Goal: Task Accomplishment & Management: Manage account settings

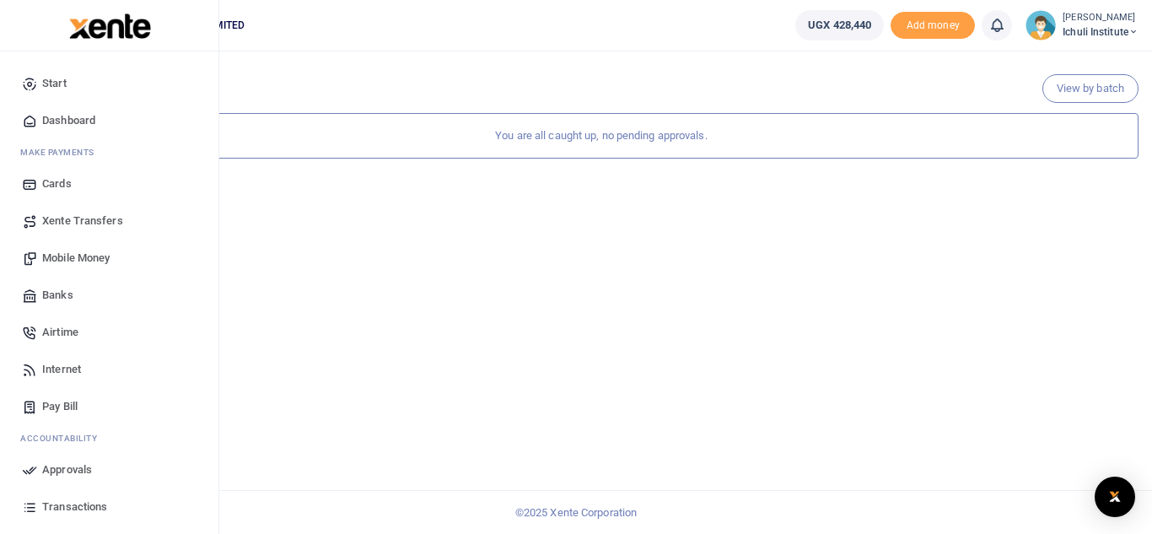
click at [86, 258] on span "Mobile Money" at bounding box center [75, 258] width 67 height 17
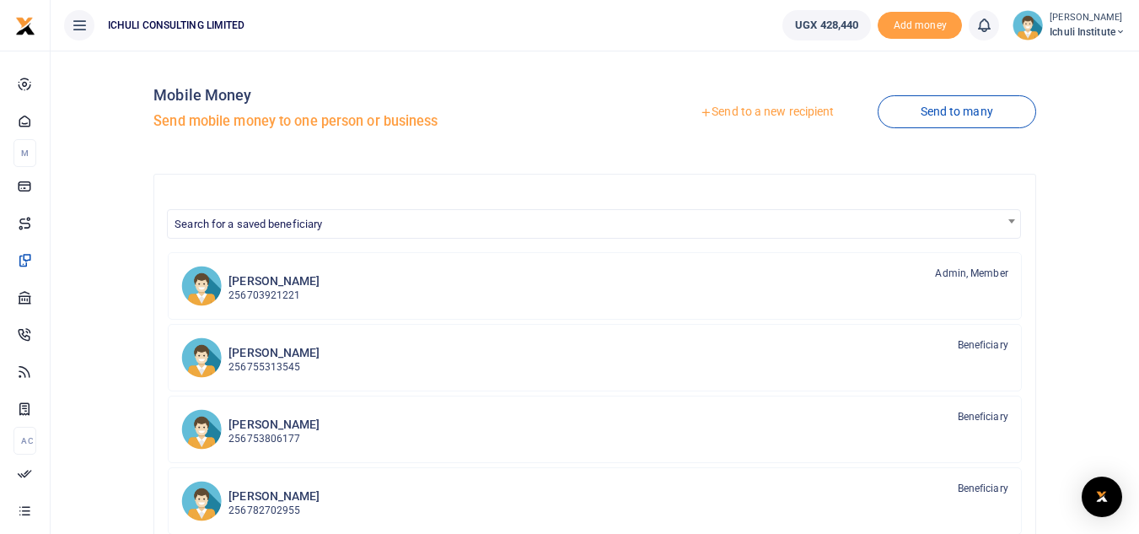
click at [793, 110] on link "Send to a new recipient" at bounding box center [767, 112] width 220 height 30
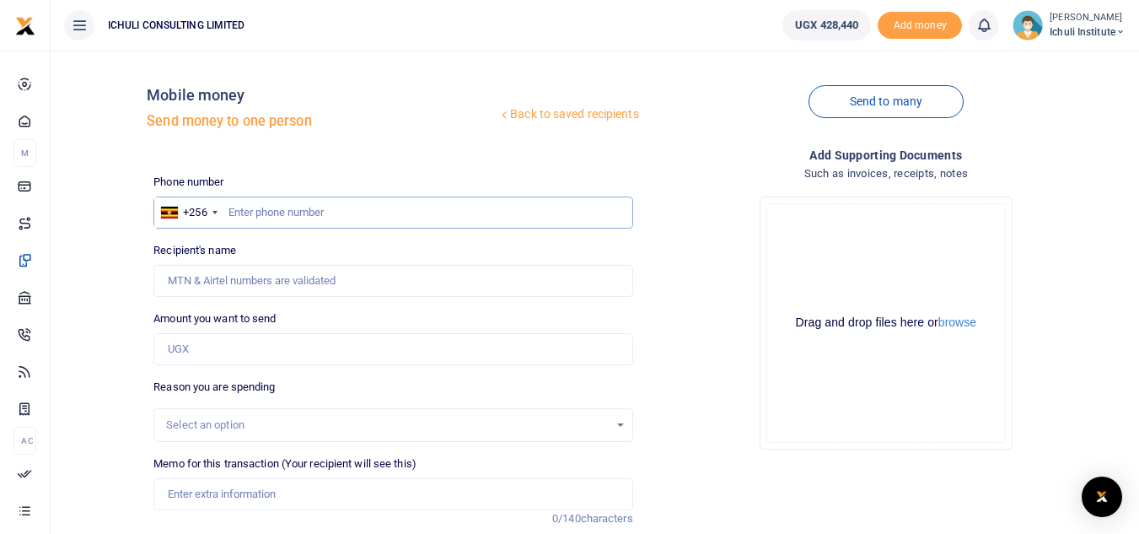
click at [413, 210] on input "text" at bounding box center [392, 213] width 479 height 32
type input "702271504"
click at [258, 344] on input "Amount you want to send" at bounding box center [392, 349] width 479 height 32
type input "Fred Nkuutu"
type input "200,000"
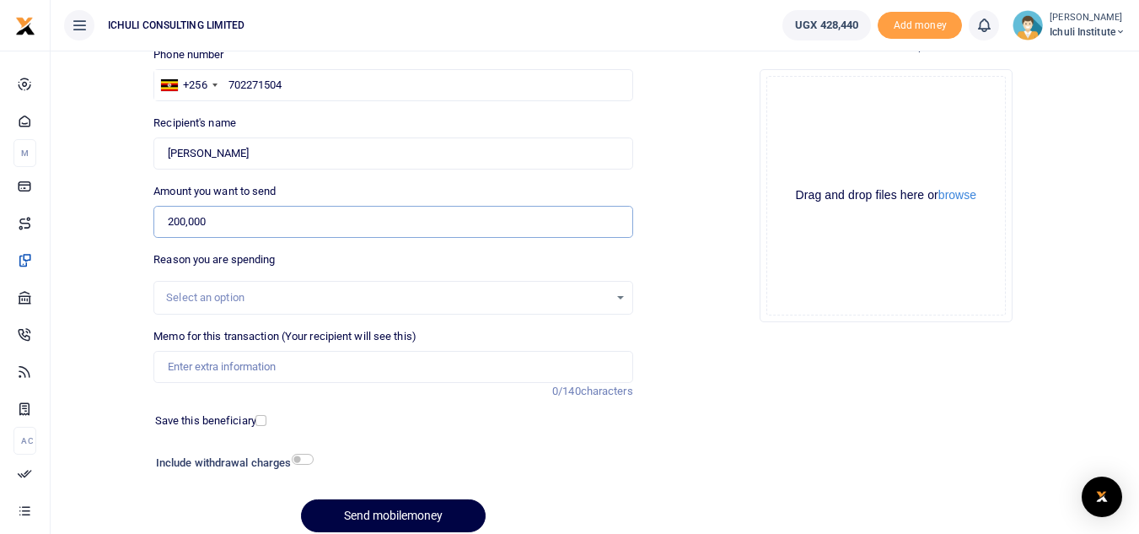
scroll to position [129, 0]
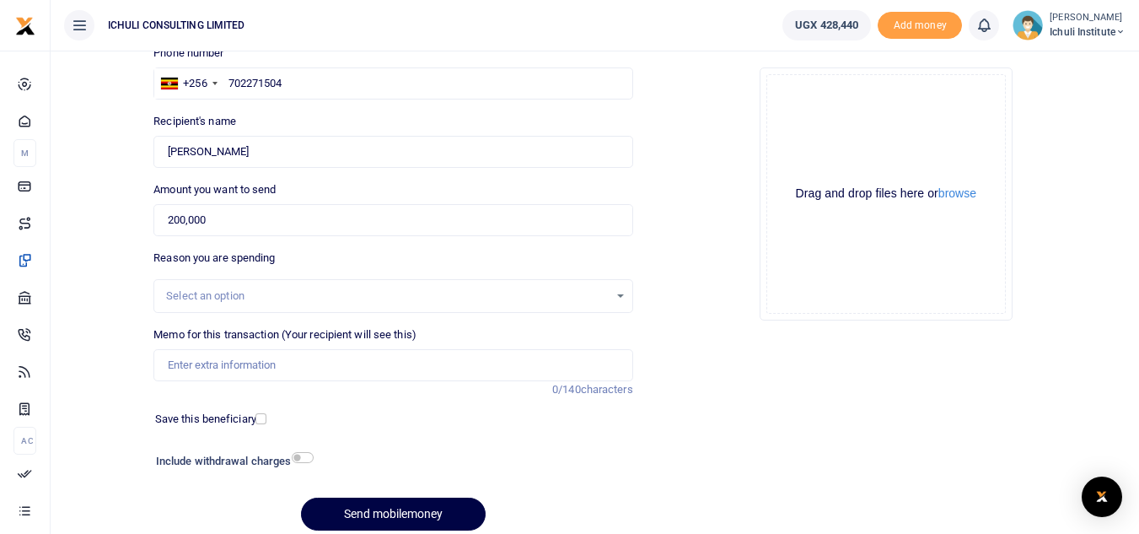
click at [626, 294] on div "Select an option" at bounding box center [392, 296] width 477 height 19
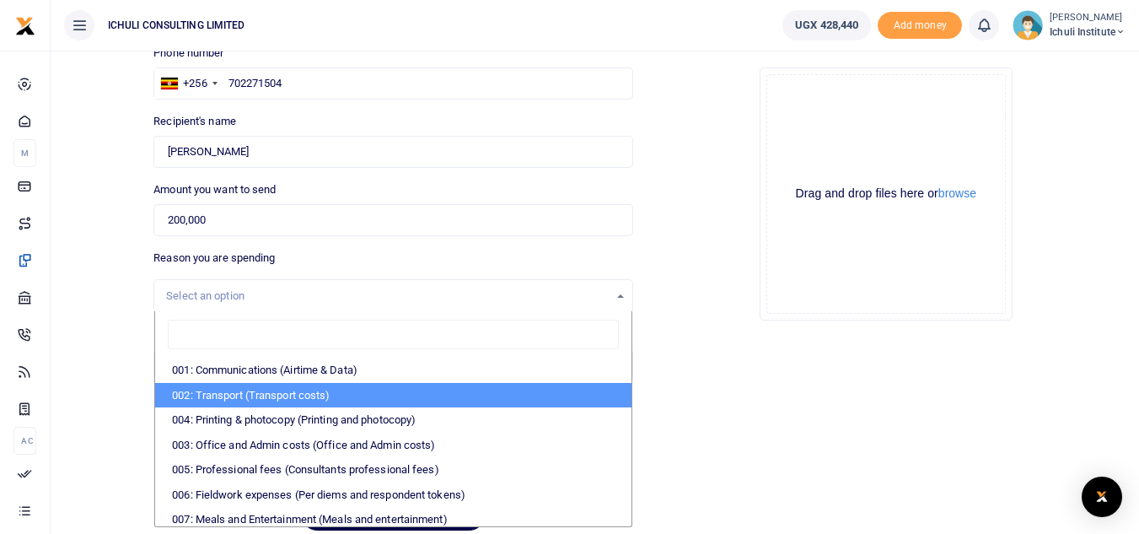
click at [442, 392] on li "002: Transport (Transport costs)" at bounding box center [393, 395] width 476 height 25
select select "62"
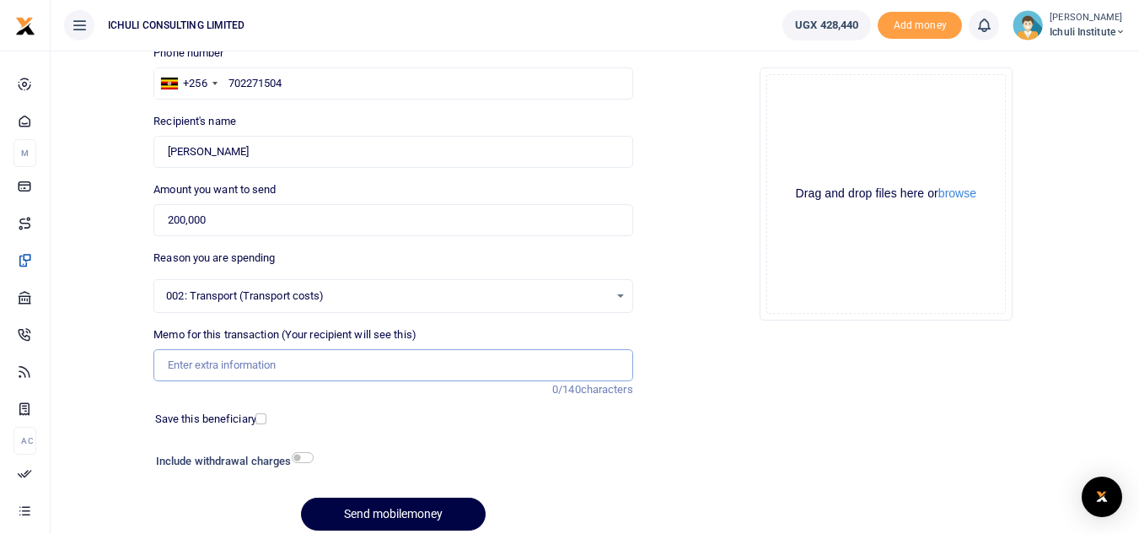
click at [226, 362] on input "Memo for this transaction (Your recipient will see this)" at bounding box center [392, 365] width 479 height 32
click at [187, 366] on input "SFL transport facilitation" at bounding box center [392, 365] width 479 height 32
type input "SFL coordination transport facilitation"
click at [421, 513] on button "Send mobilemoney" at bounding box center [393, 514] width 185 height 33
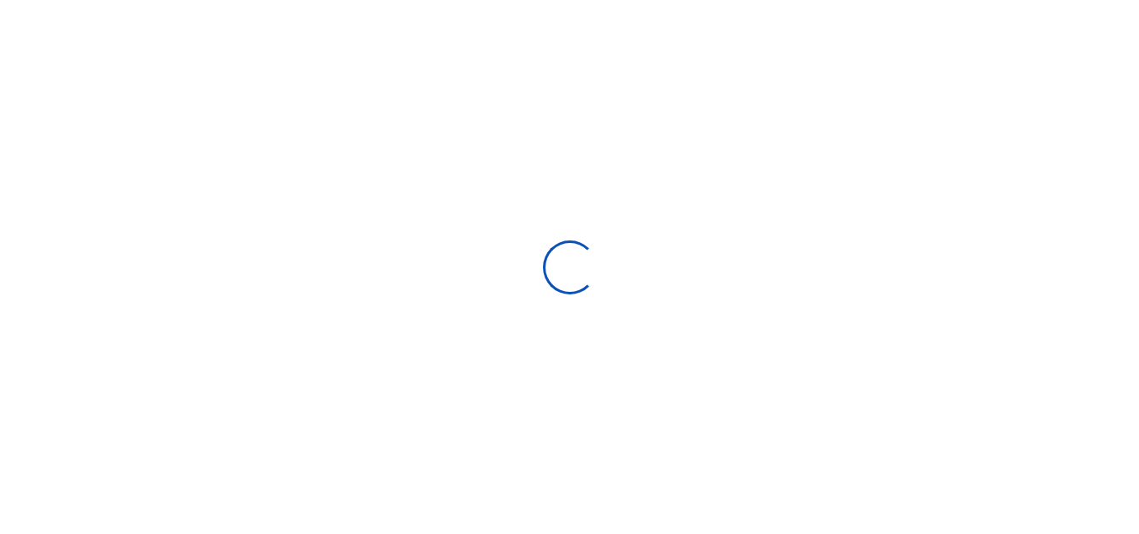
scroll to position [129, 0]
select select
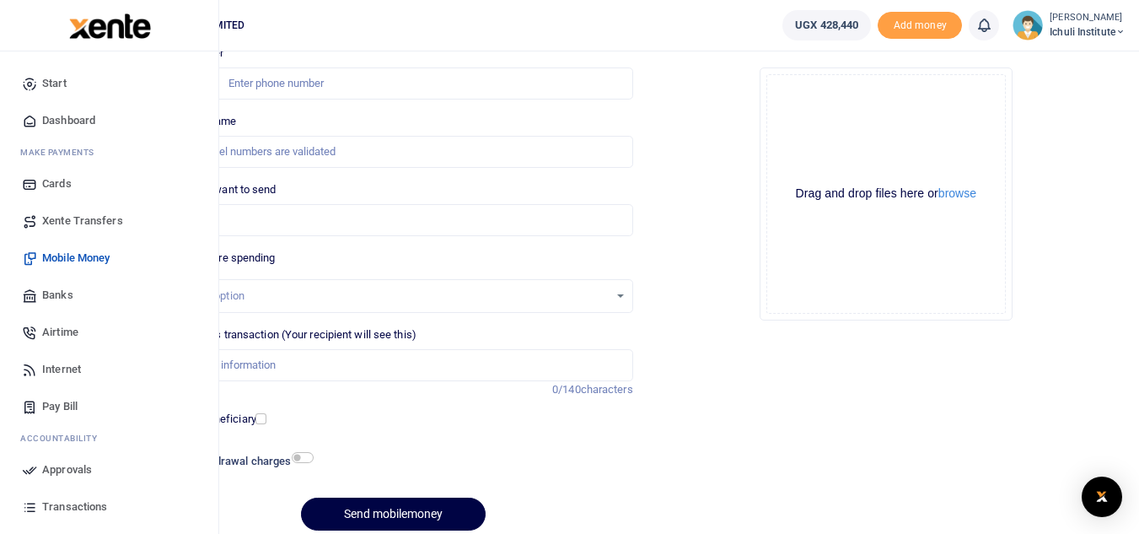
click at [61, 474] on span "Approvals" at bounding box center [67, 469] width 50 height 17
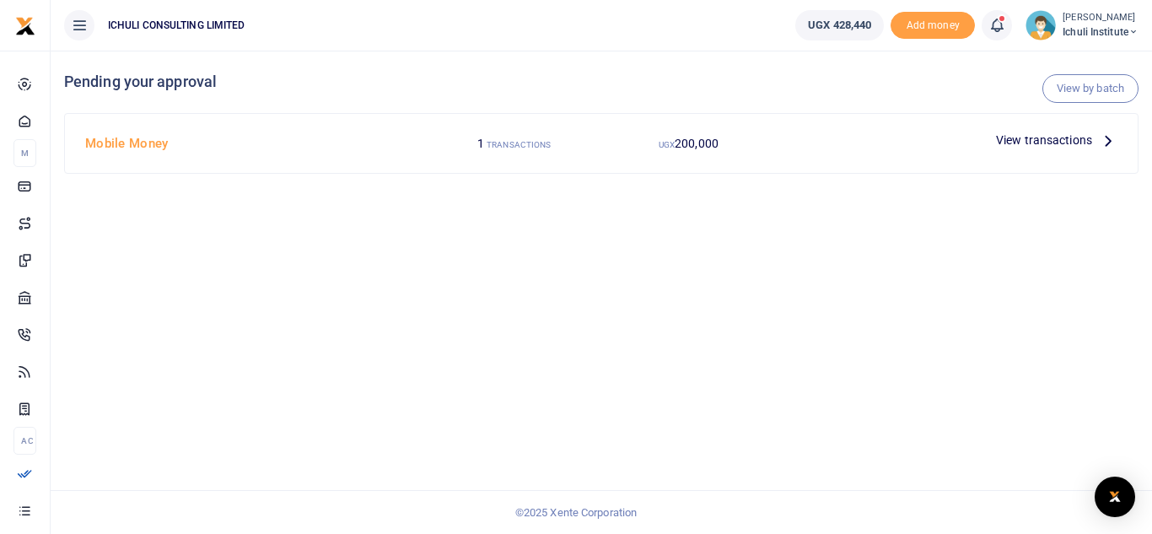
click at [1107, 140] on icon at bounding box center [1108, 140] width 19 height 19
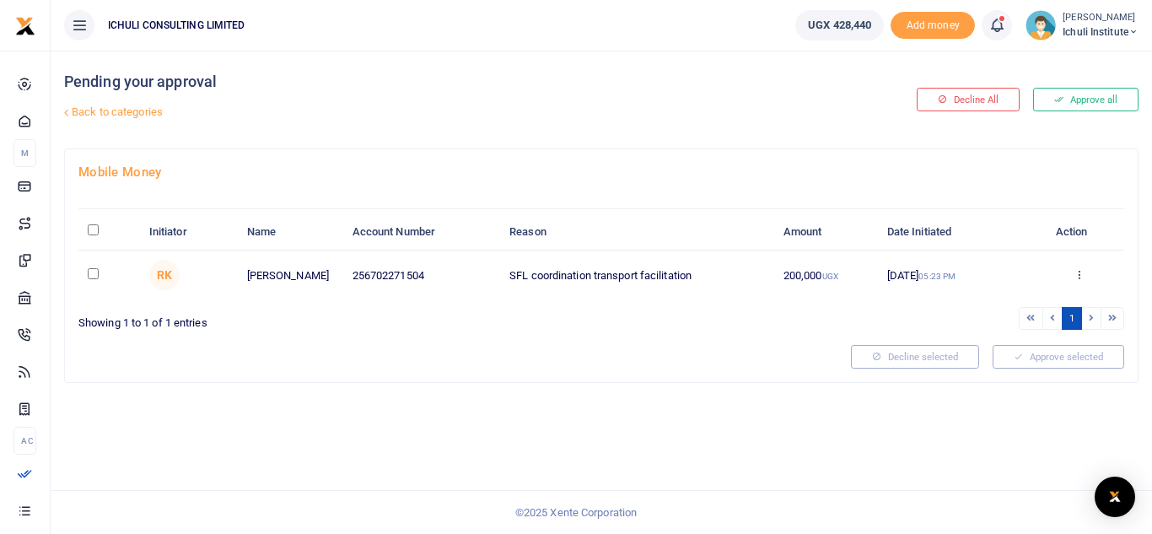
click at [94, 271] on input "checkbox" at bounding box center [93, 273] width 11 height 11
checkbox input "true"
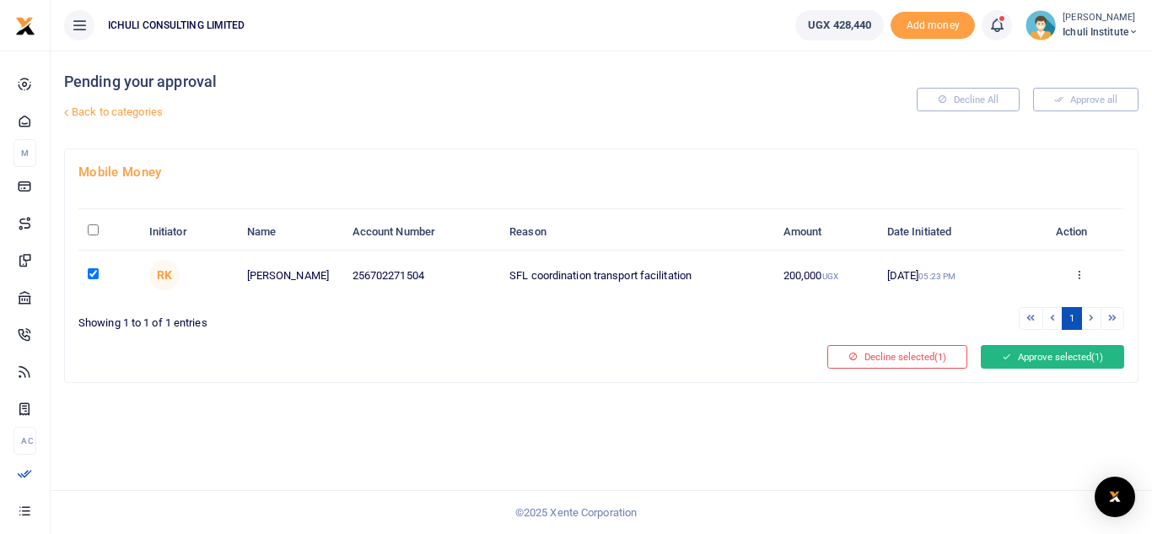
click at [1058, 359] on button "Approve selected (1)" at bounding box center [1052, 357] width 143 height 24
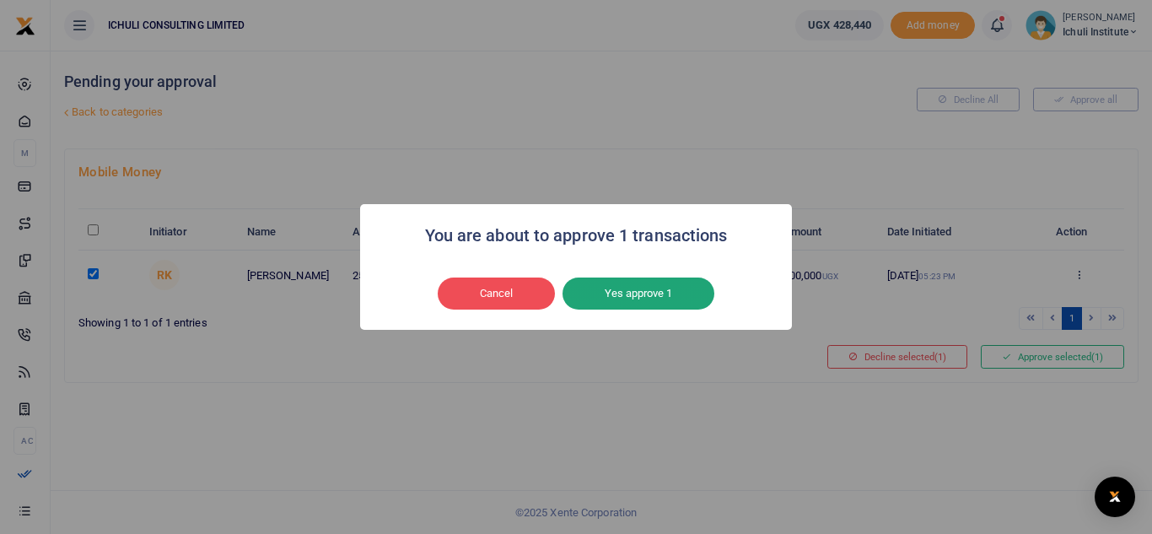
click at [678, 287] on button "Yes approve 1" at bounding box center [639, 293] width 152 height 32
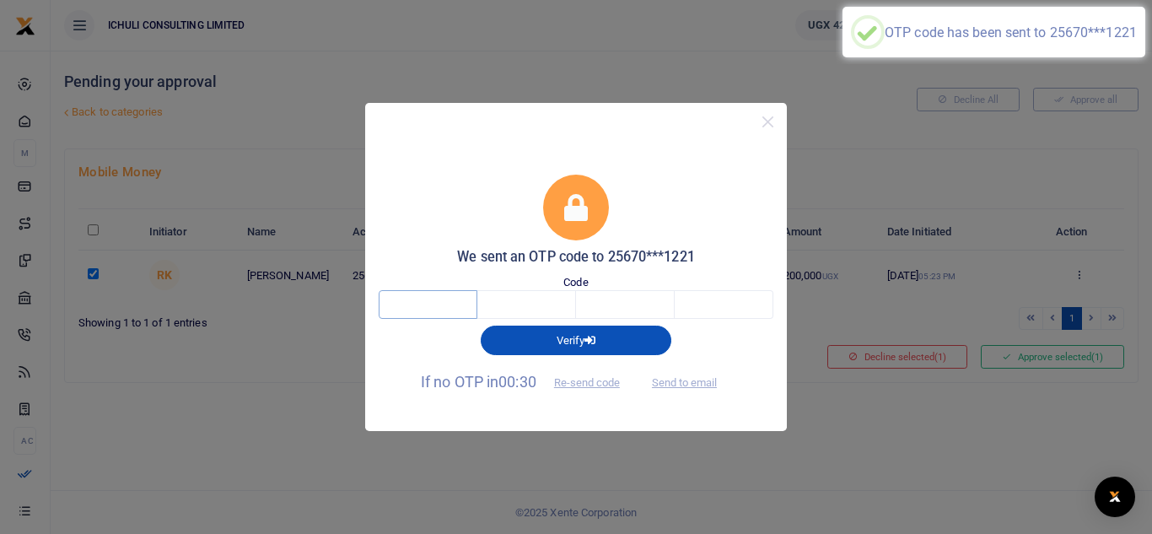
click at [451, 304] on input "text" at bounding box center [428, 304] width 99 height 29
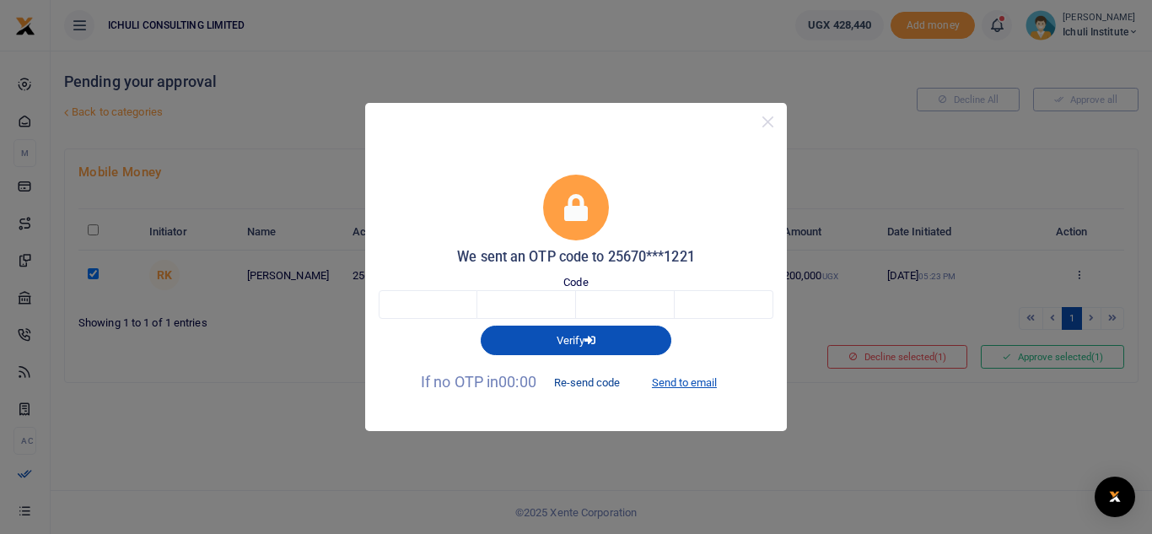
click at [574, 385] on button "Re-send code" at bounding box center [587, 383] width 94 height 29
click at [414, 308] on input "text" at bounding box center [428, 304] width 99 height 29
type input "2"
type input "8"
type input "4"
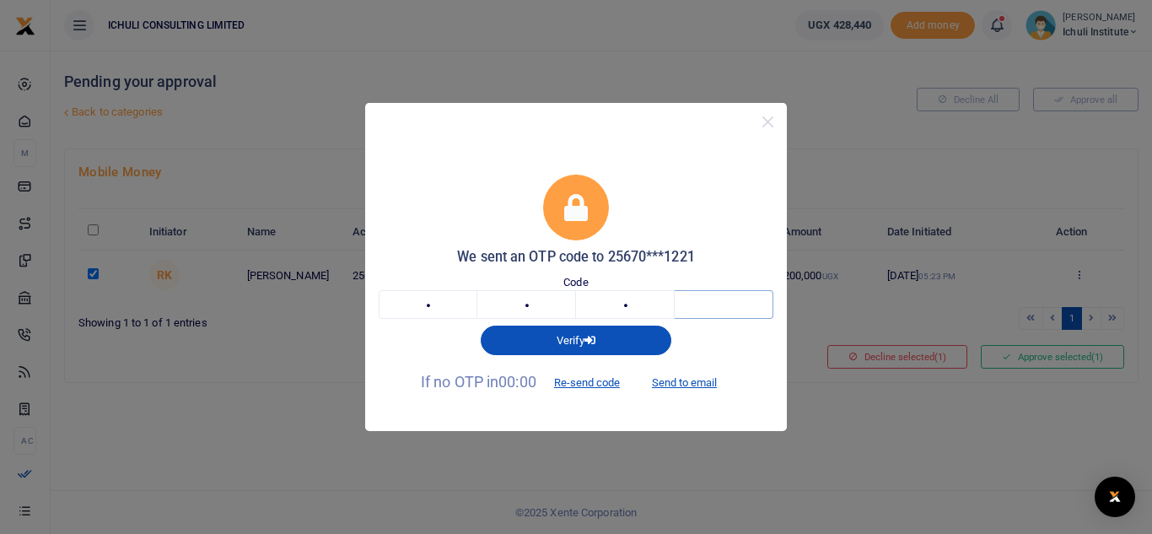
type input "8"
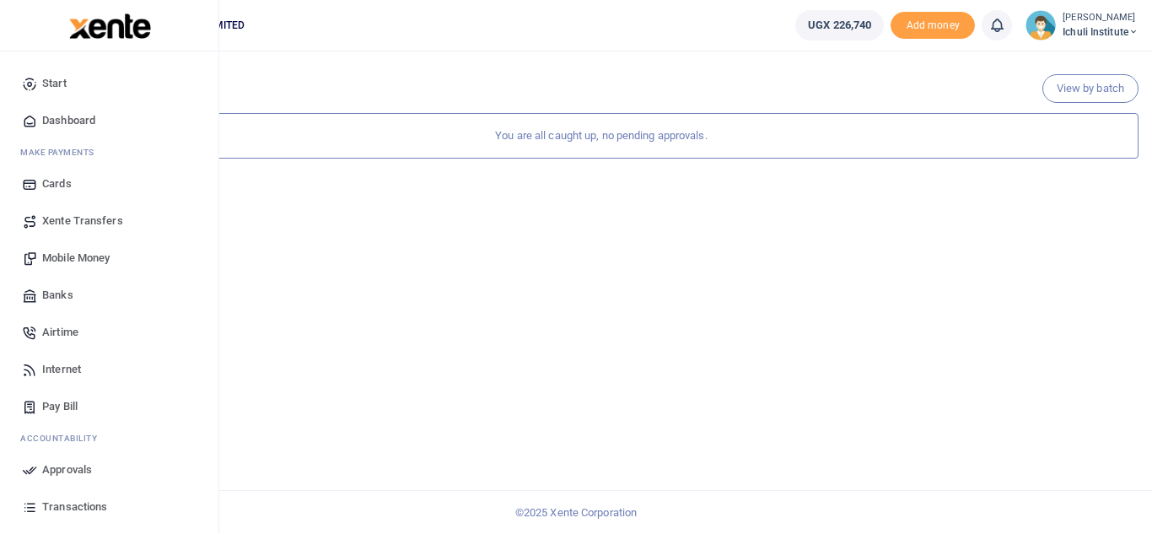
click at [89, 259] on span "Mobile Money" at bounding box center [75, 258] width 67 height 17
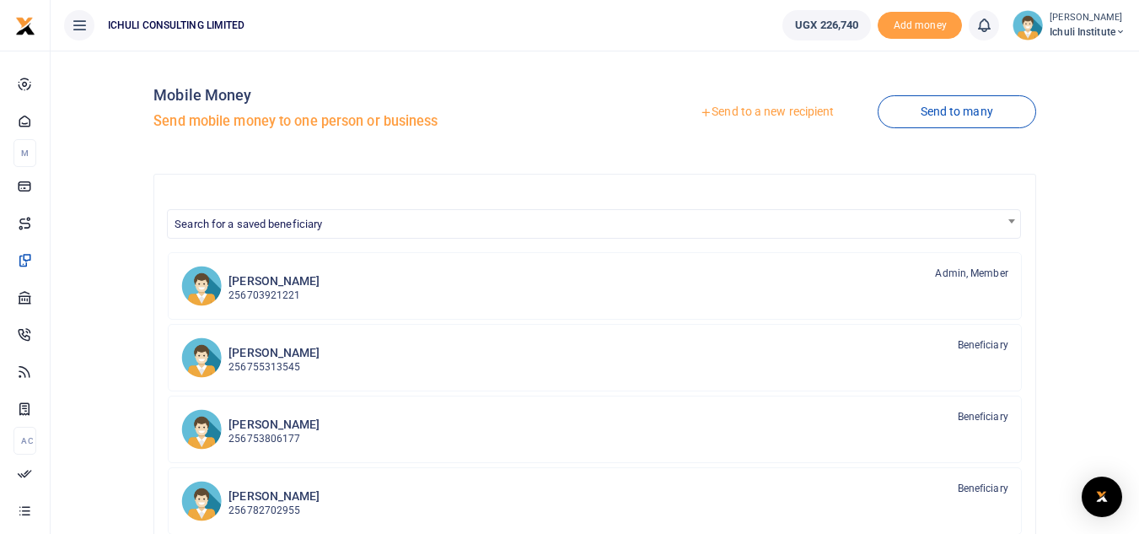
click at [784, 113] on link "Send to a new recipient" at bounding box center [767, 112] width 220 height 30
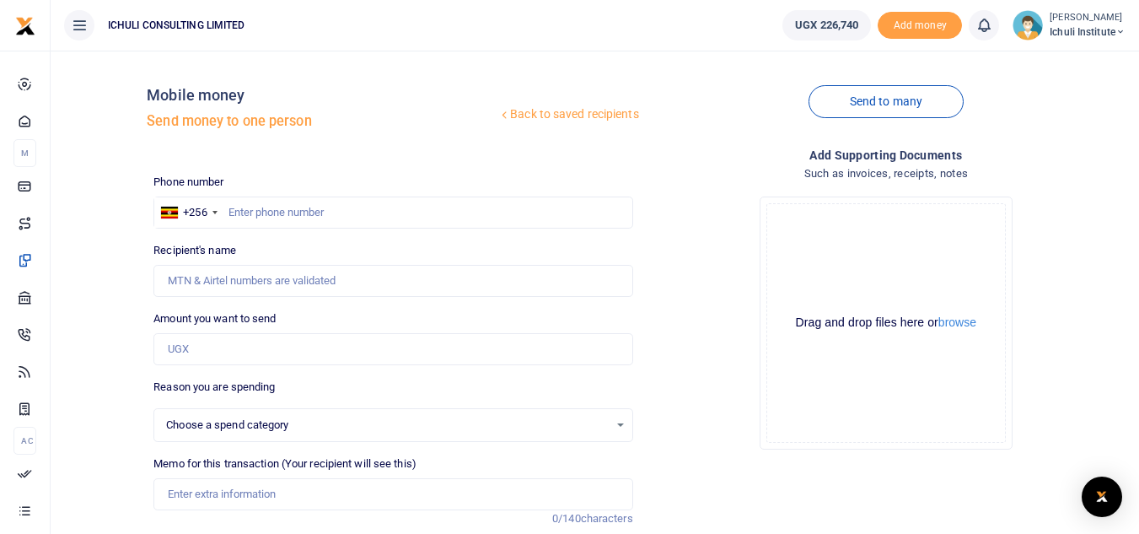
select select
click at [410, 213] on input "text" at bounding box center [392, 213] width 479 height 32
type input "707734926"
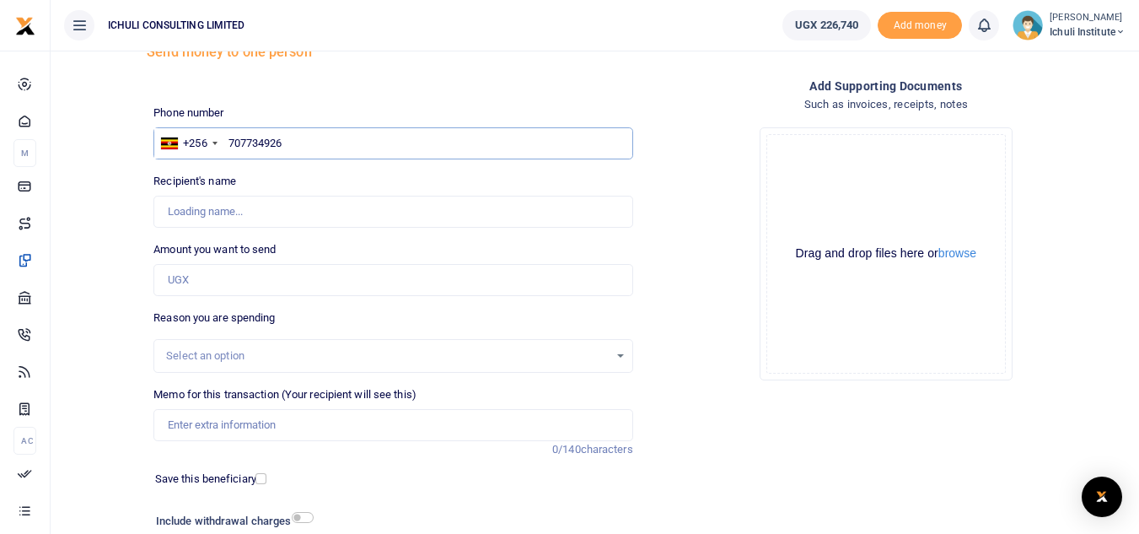
scroll to position [99, 0]
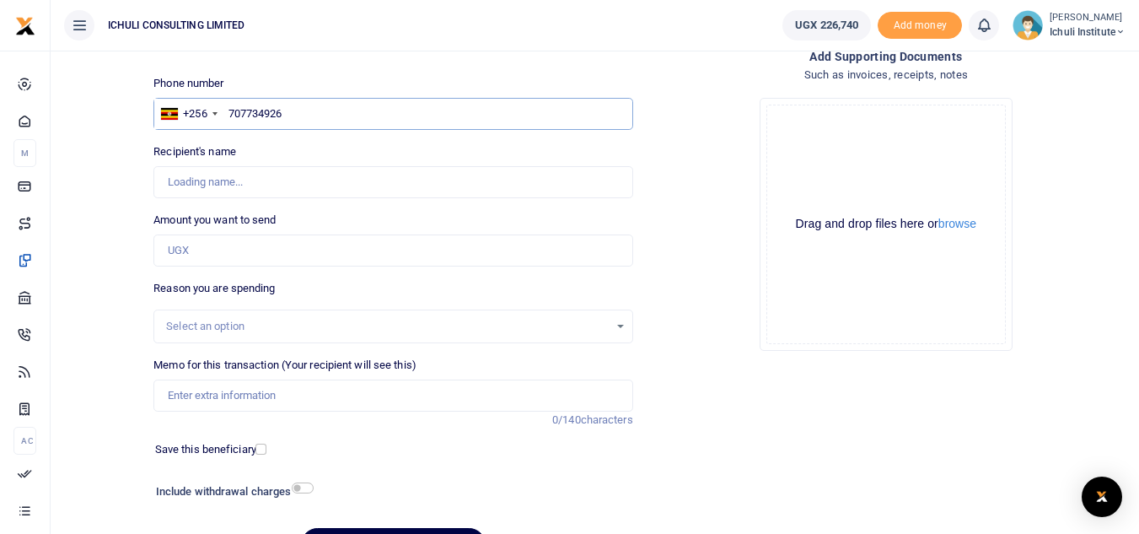
type input "Violet Awino"
type input "707734926"
click at [263, 245] on input "Amount you want to send" at bounding box center [392, 250] width 479 height 32
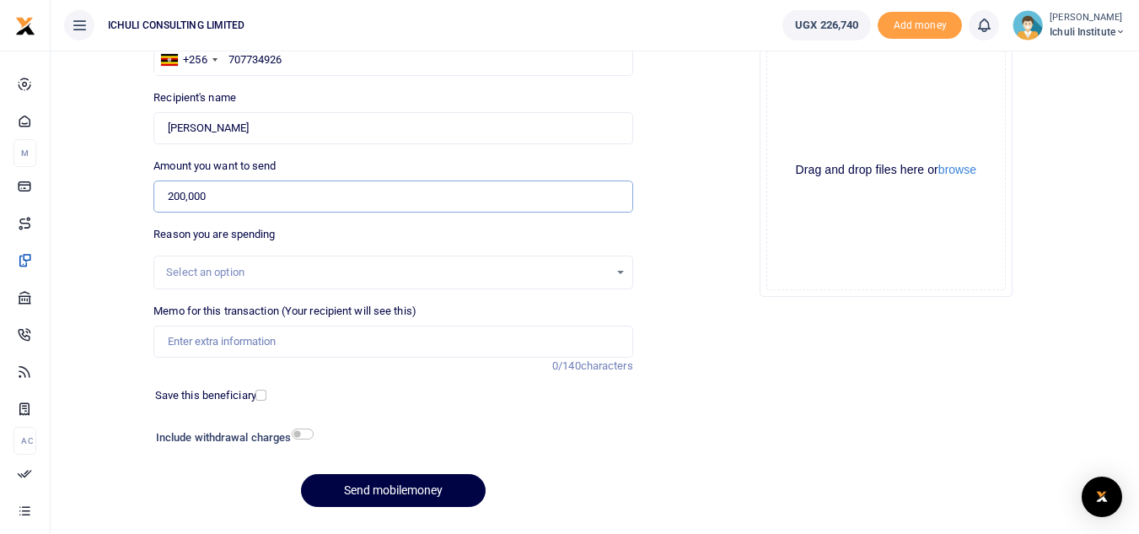
scroll to position [156, 0]
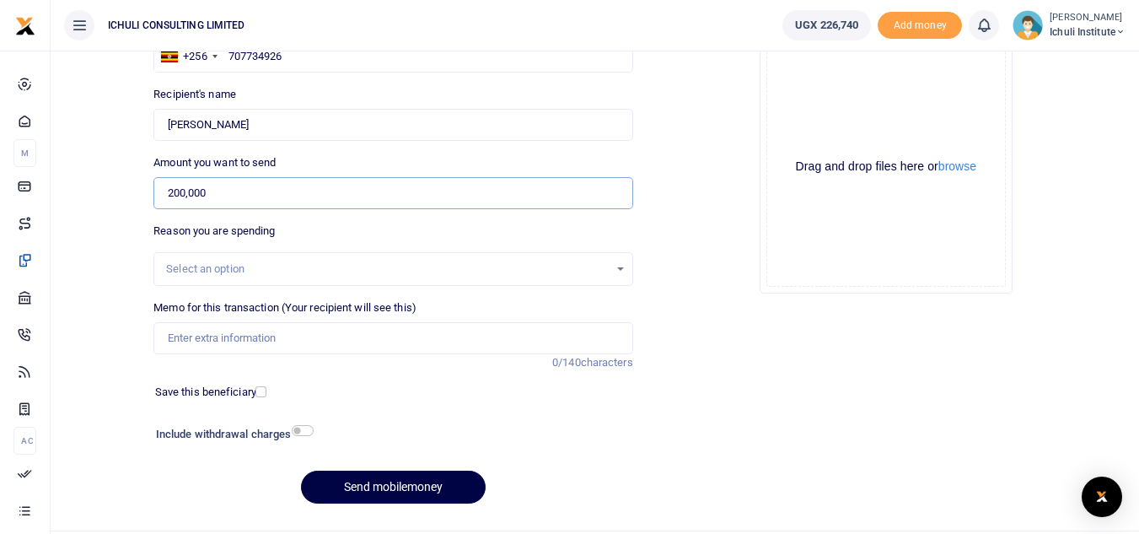
type input "200,000"
click at [514, 272] on div "Select an option" at bounding box center [387, 269] width 442 height 17
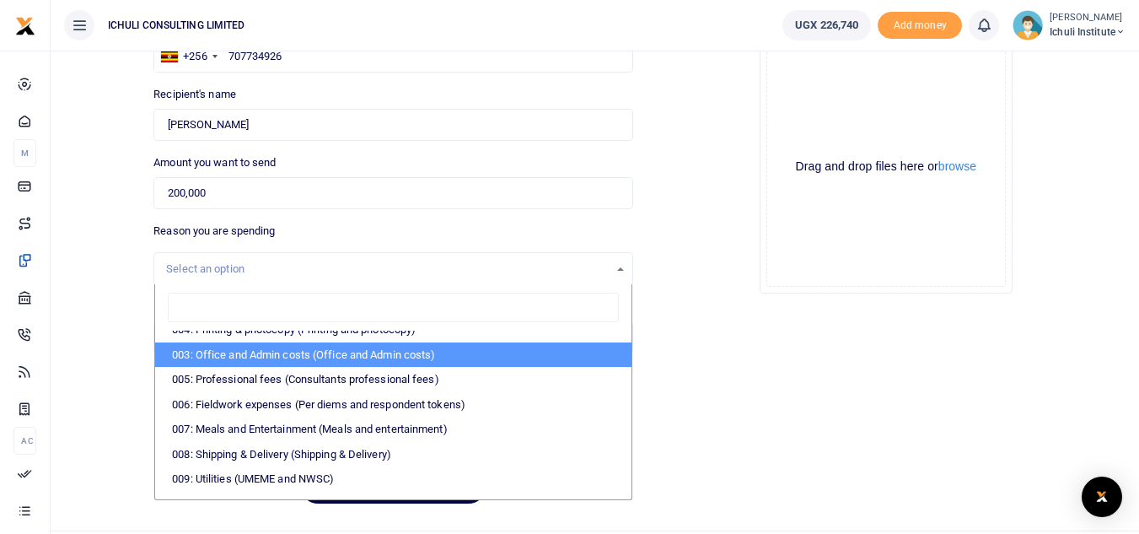
scroll to position [105, 0]
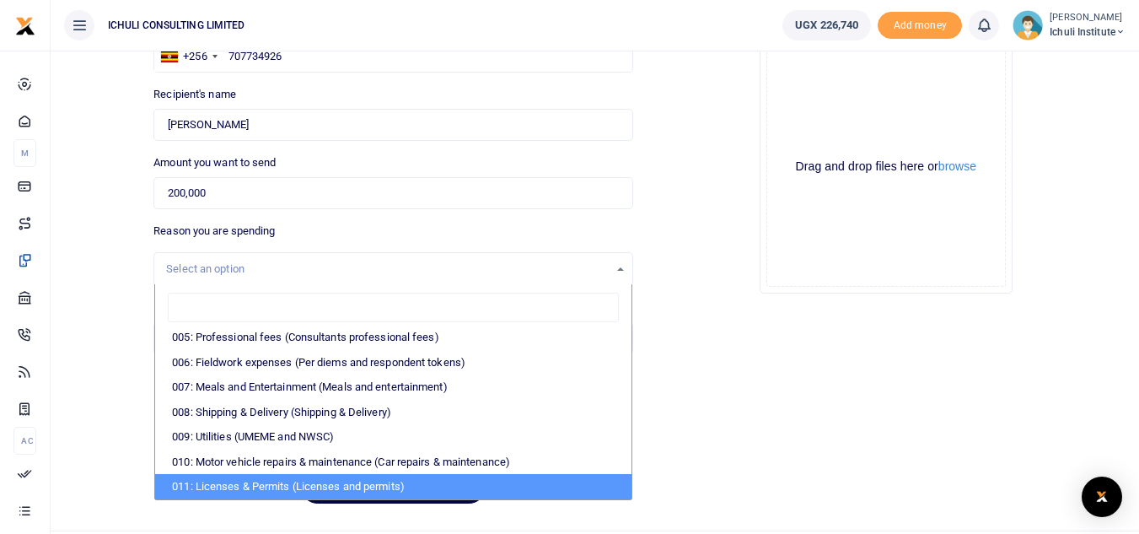
click at [414, 493] on li "011: Licenses & Permits (Licenses and permits)" at bounding box center [393, 486] width 476 height 25
select select "3748"
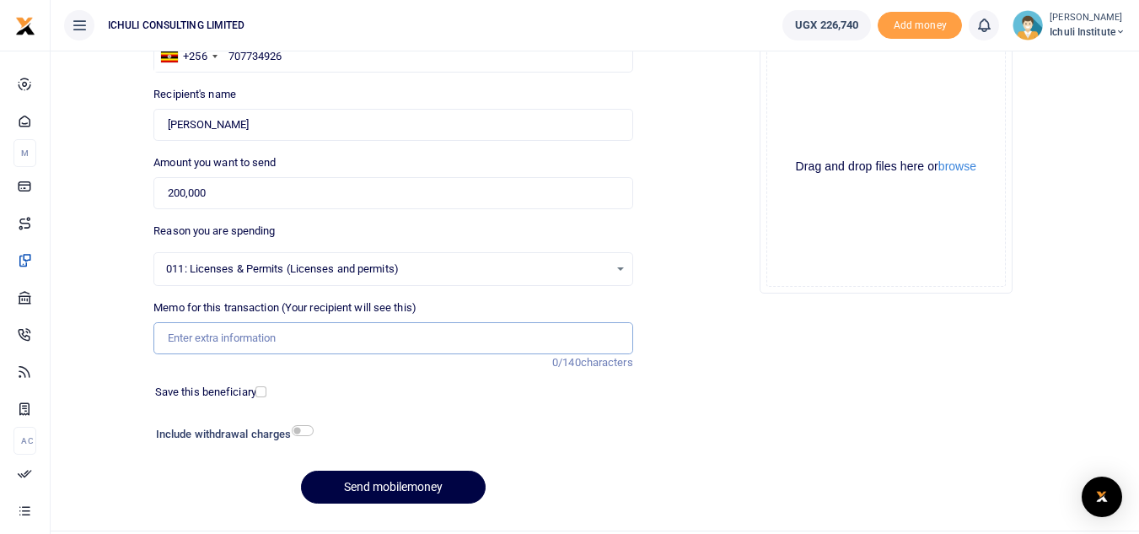
click at [245, 334] on input "Memo for this transaction (Your recipient will see this)" at bounding box center [392, 338] width 479 height 32
type input "Lira trading License"
click at [396, 482] on button "Send mobilemoney" at bounding box center [393, 487] width 185 height 33
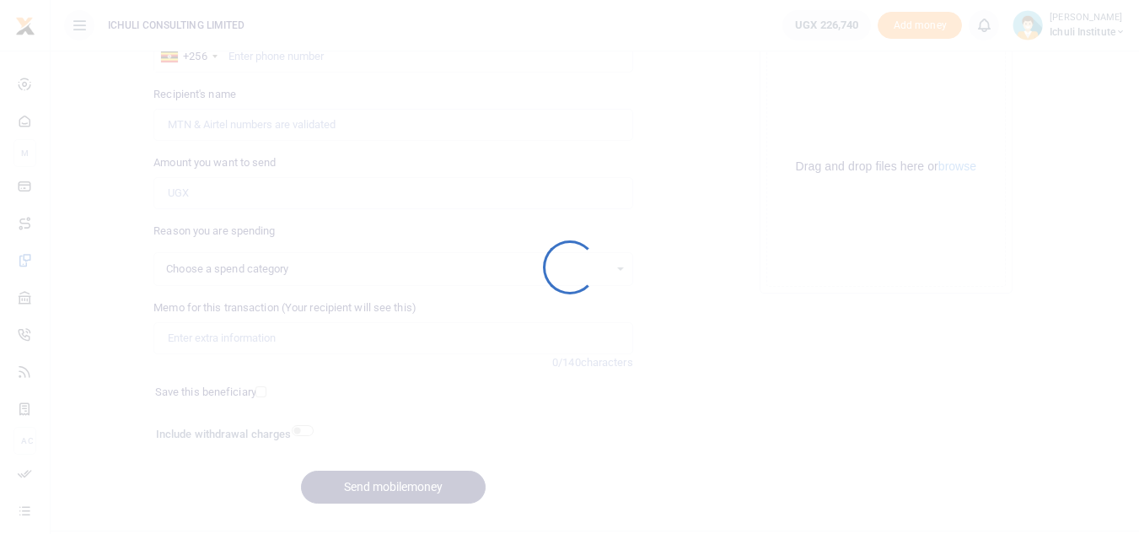
scroll to position [156, 0]
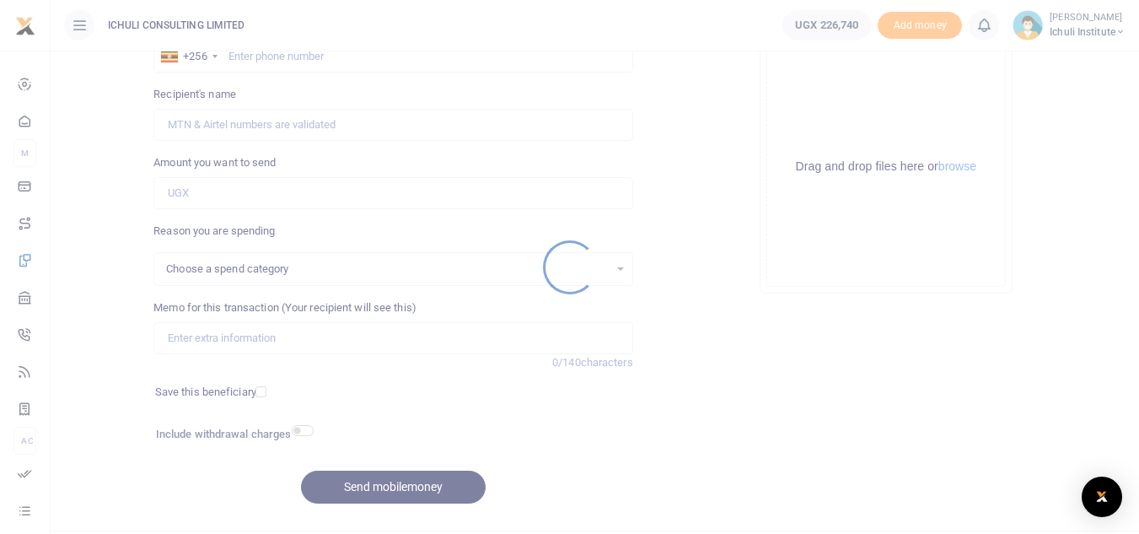
select select
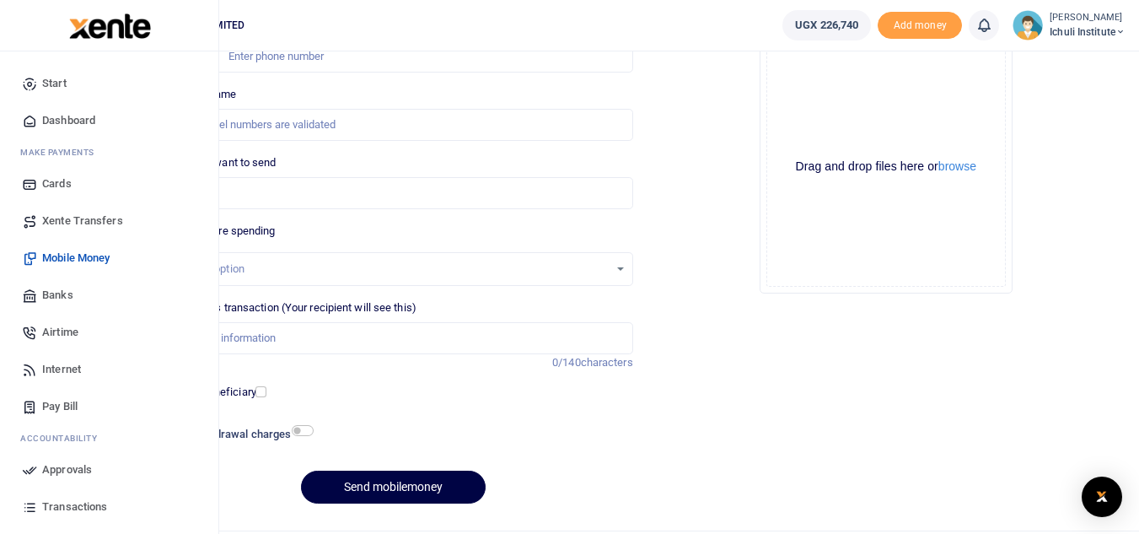
click at [78, 471] on span "Approvals" at bounding box center [67, 469] width 50 height 17
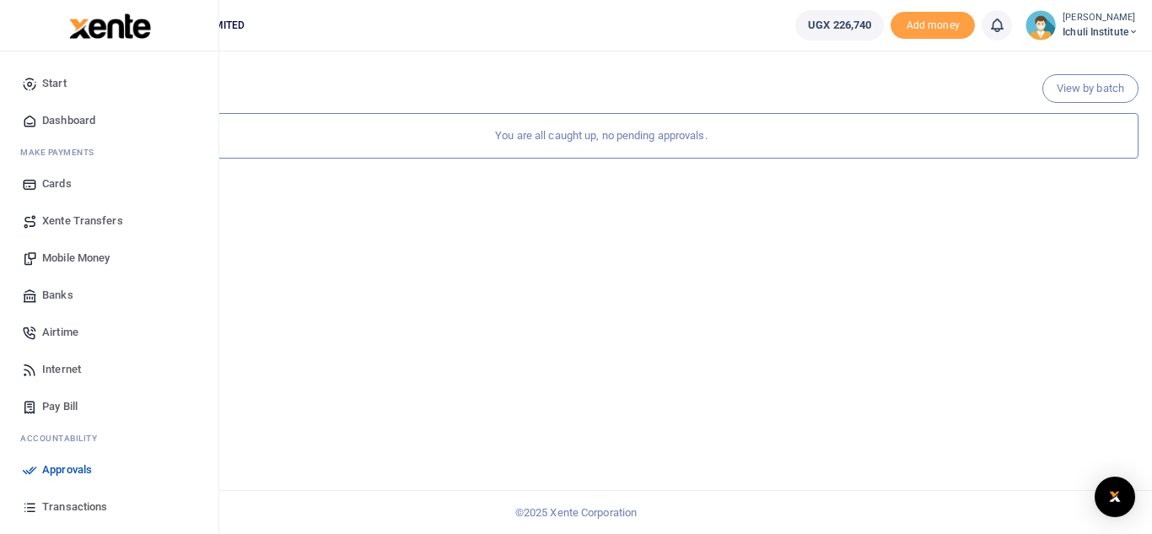
click at [64, 470] on span "Approvals" at bounding box center [67, 469] width 50 height 17
click at [92, 263] on span "Mobile Money" at bounding box center [75, 258] width 67 height 17
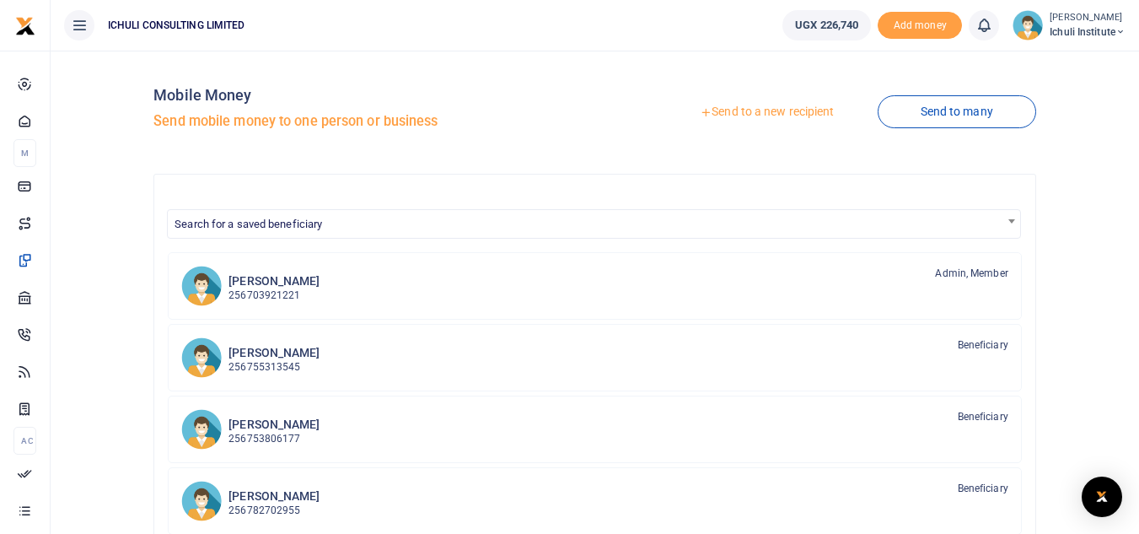
click at [781, 108] on link "Send to a new recipient" at bounding box center [767, 112] width 220 height 30
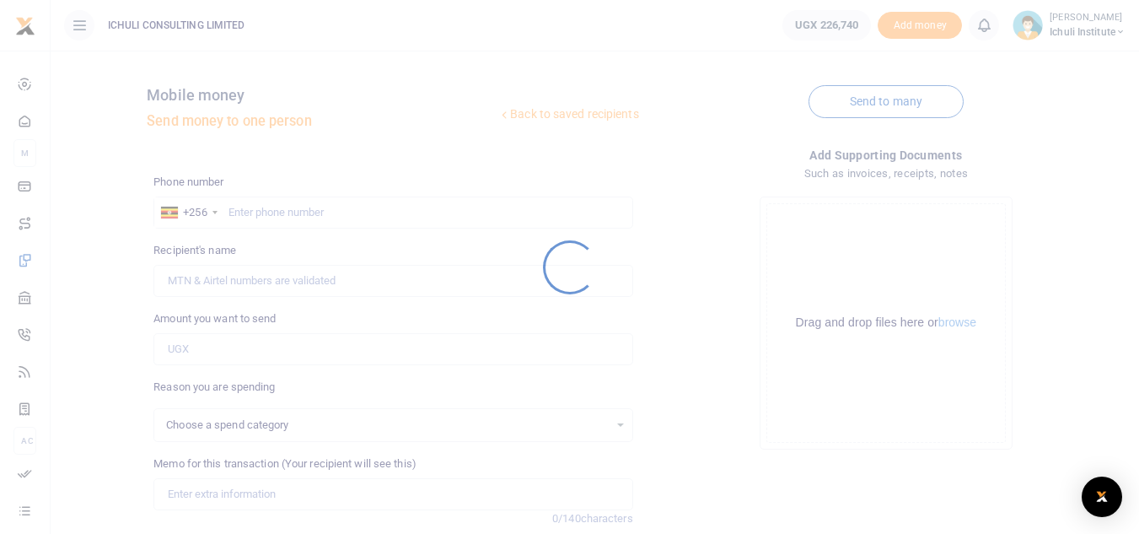
select select
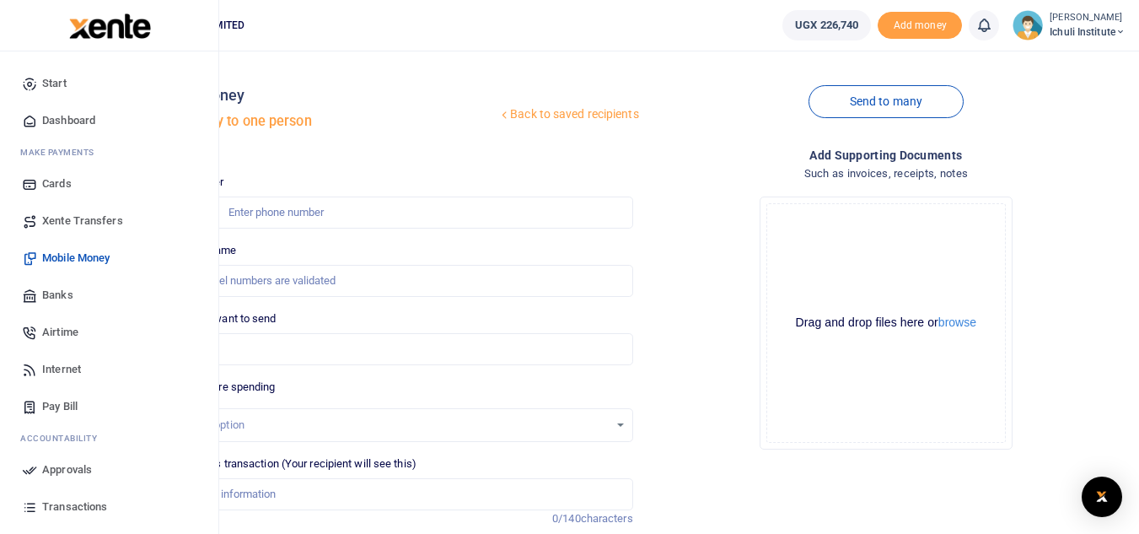
click at [82, 472] on span "Approvals" at bounding box center [67, 469] width 50 height 17
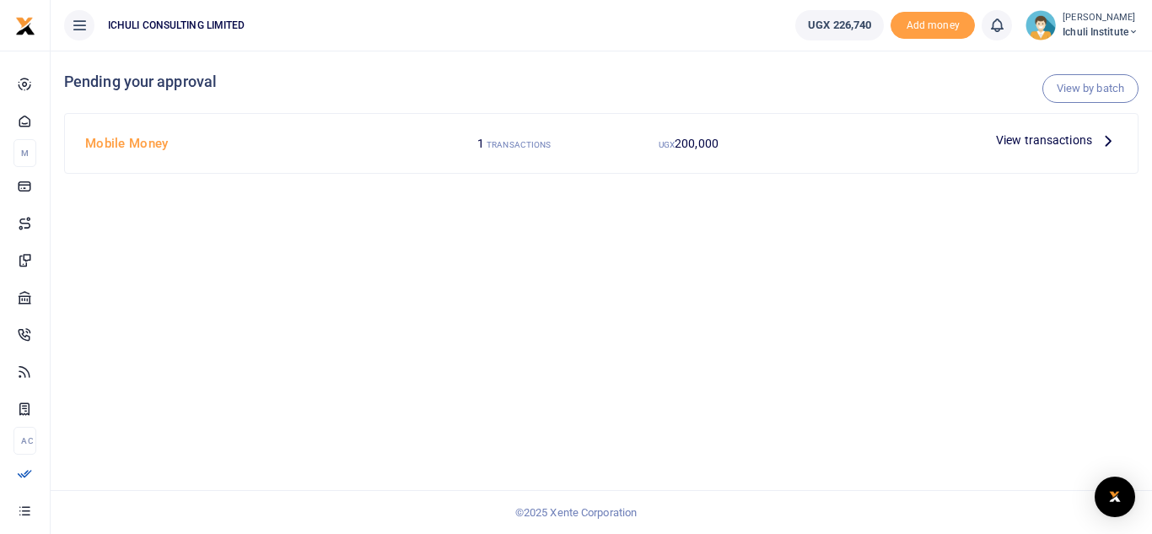
click at [1106, 143] on icon at bounding box center [1108, 140] width 19 height 19
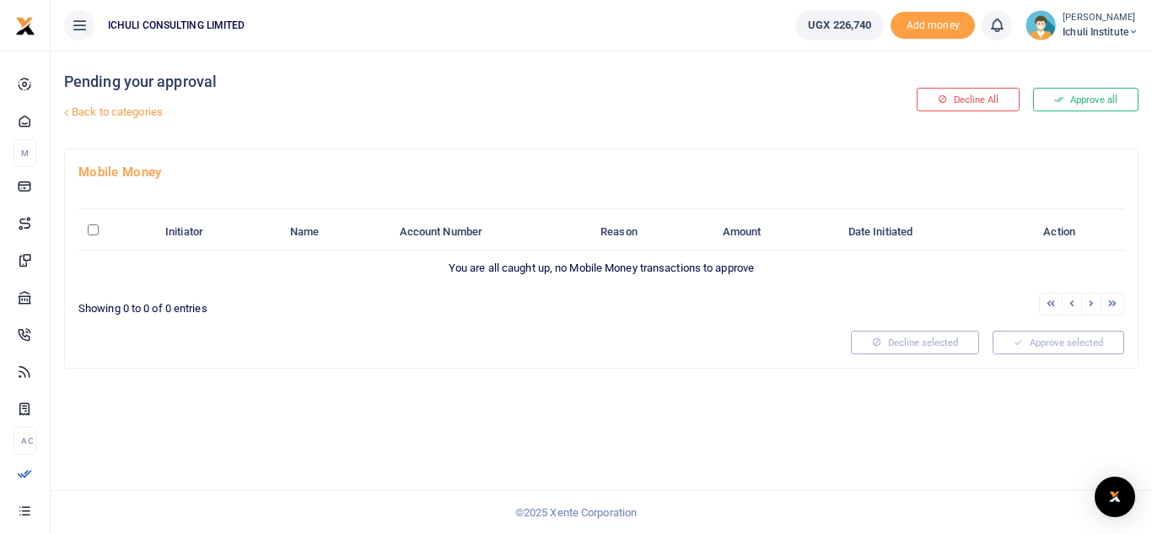
click at [89, 227] on input "\a \a : activate to sort column descending" at bounding box center [93, 229] width 11 height 11
checkbox input "true"
click at [67, 113] on icon at bounding box center [66, 112] width 11 height 11
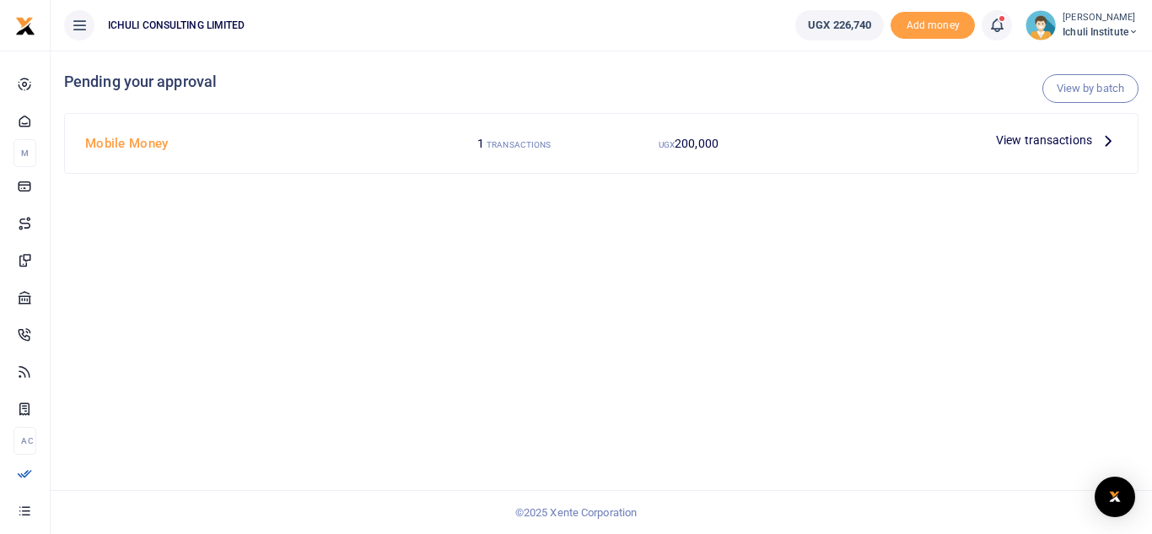
click at [1107, 140] on icon at bounding box center [1108, 140] width 19 height 19
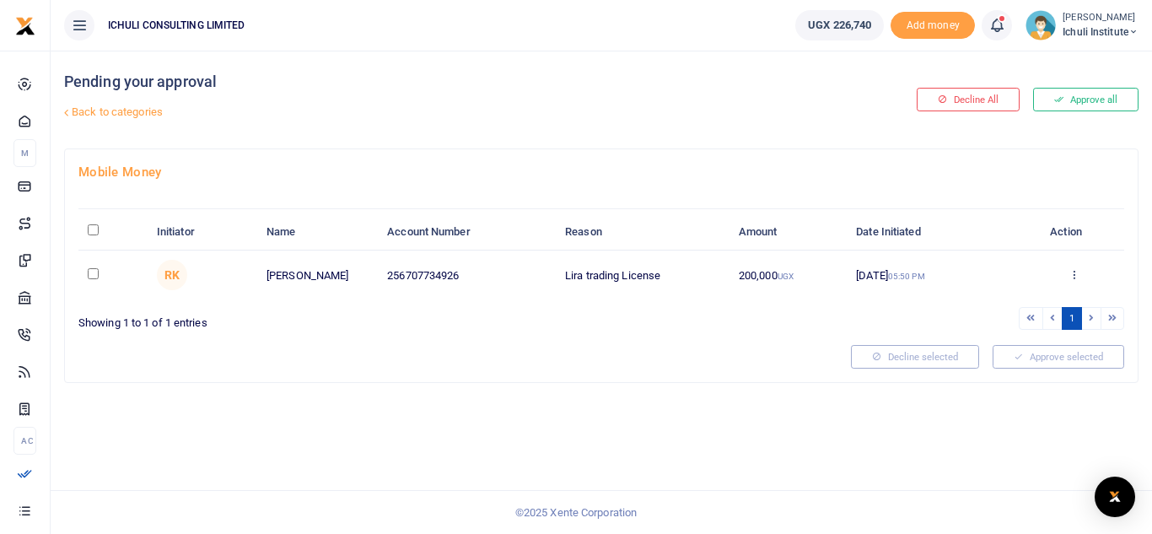
click at [95, 272] on input "checkbox" at bounding box center [93, 273] width 11 height 11
checkbox input "true"
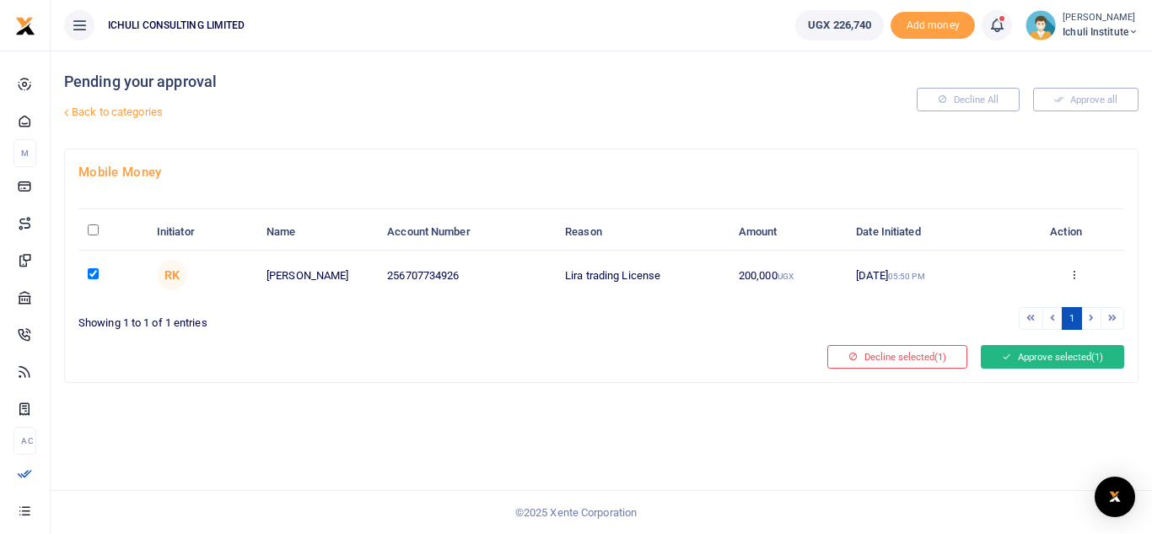
click at [1053, 356] on button "Approve selected (1)" at bounding box center [1052, 357] width 143 height 24
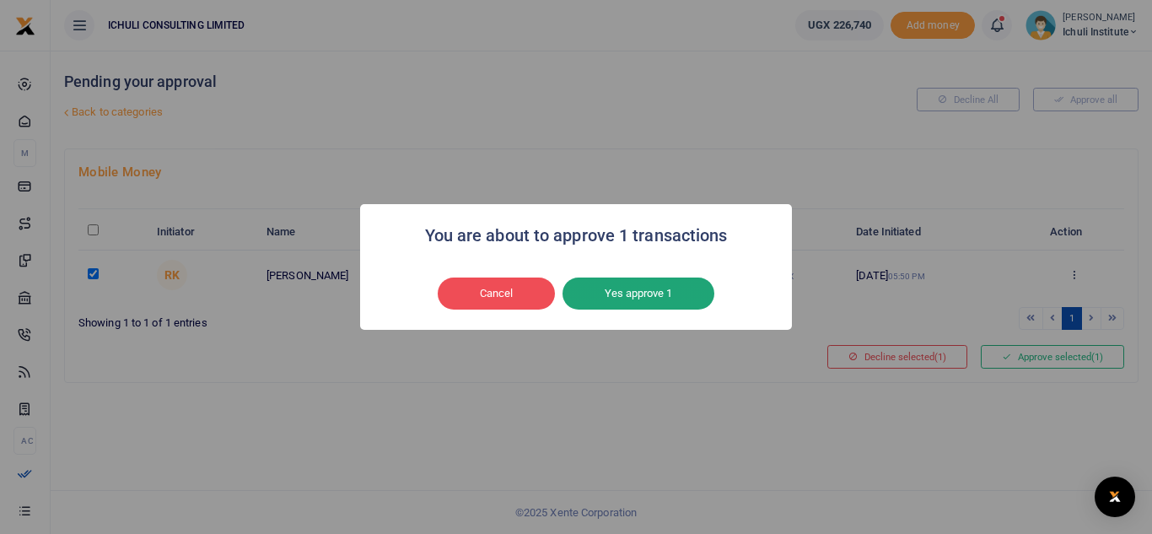
click at [654, 299] on button "Yes approve 1" at bounding box center [639, 293] width 152 height 32
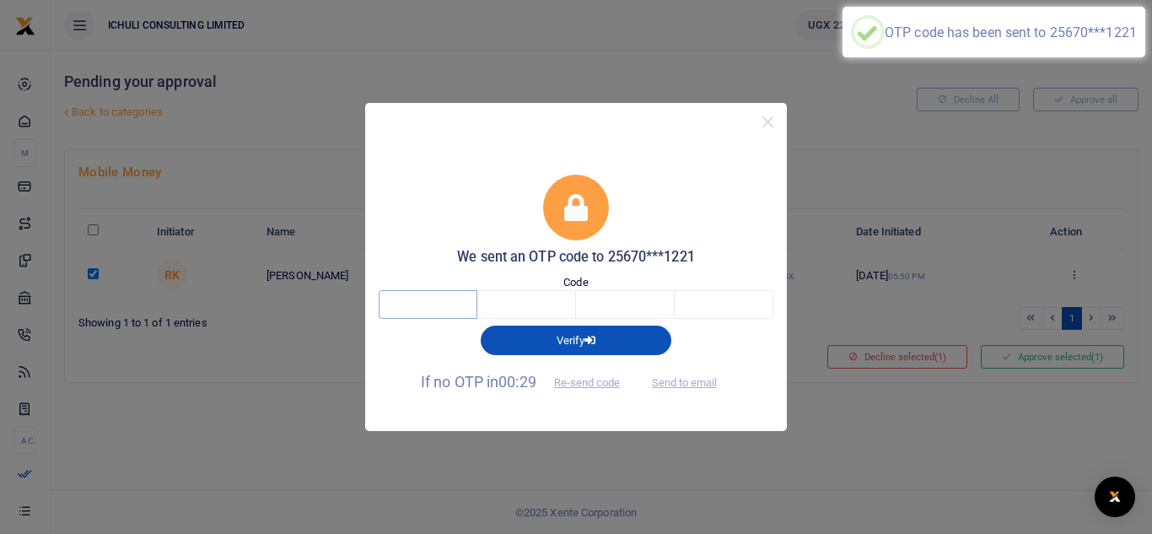
click at [443, 304] on input "text" at bounding box center [428, 304] width 99 height 29
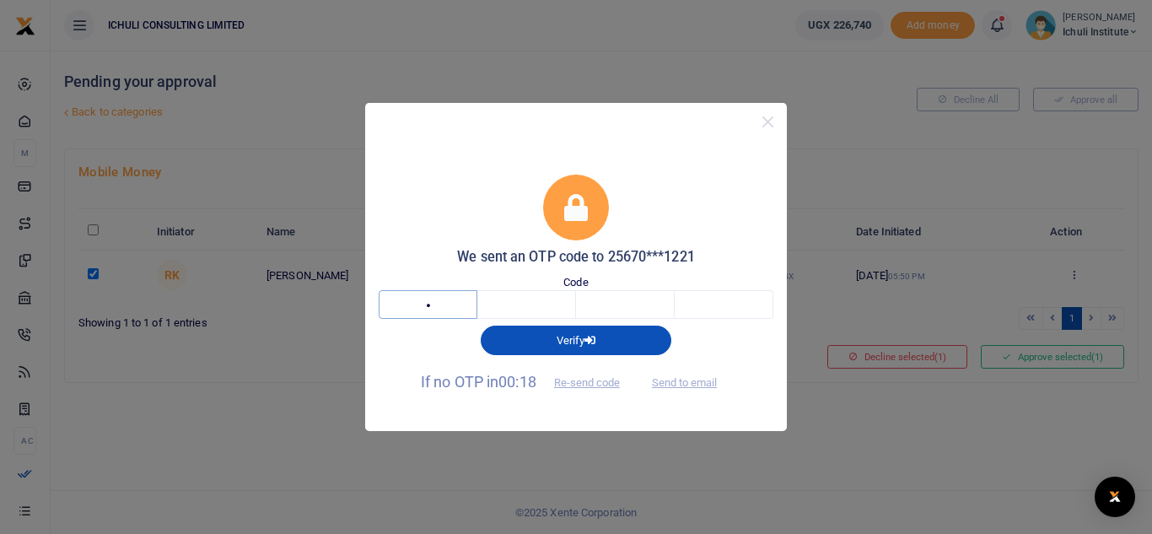
type input "3"
type input "5"
type input "3"
type input "7"
